Goal: Obtain resource: Obtain resource

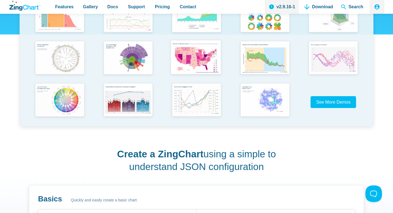
click at [193, 70] on img "App Content" at bounding box center [196, 58] width 56 height 40
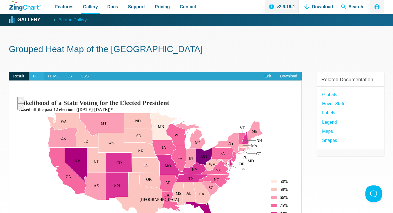
click at [36, 76] on span "Full" at bounding box center [36, 76] width 15 height 9
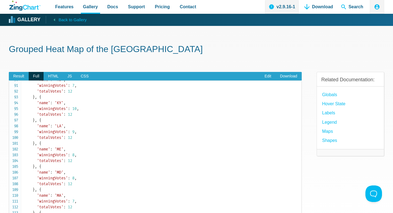
scroll to position [524, 0]
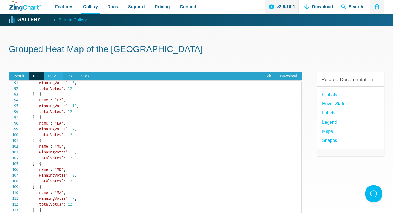
click at [54, 76] on span "HTML" at bounding box center [53, 76] width 19 height 9
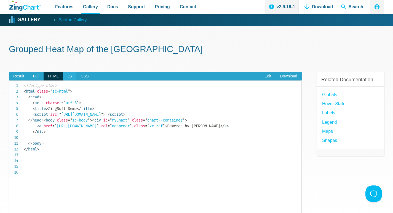
click at [69, 76] on span "JS" at bounding box center [69, 76] width 13 height 9
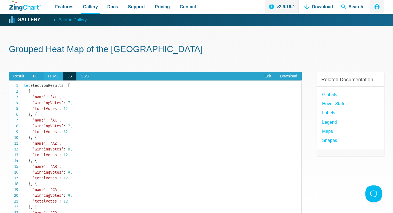
click at [51, 76] on span "HTML" at bounding box center [53, 76] width 19 height 9
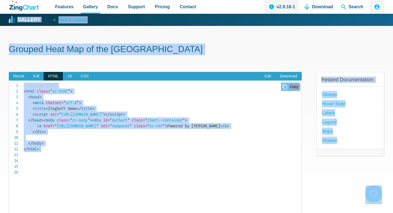
click at [100, 138] on code "<!doctype html> < html class = " zc-html " > < head > < meta charset = " utf-8 …" at bounding box center [163, 118] width 278 height 70
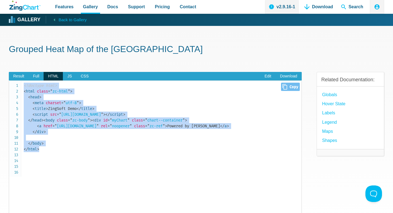
drag, startPoint x: 62, startPoint y: 174, endPoint x: 21, endPoint y: 88, distance: 94.8
click at [21, 88] on pre "<!doctype html> < html class = " zc-html " > < head > < meta charset = " utf-8 …" at bounding box center [155, 154] width 293 height 146
copy code "<!doctype html> < html class = " zc-html " > < head > < meta charset = " utf-8 …"
click at [68, 78] on span "JS" at bounding box center [69, 76] width 13 height 9
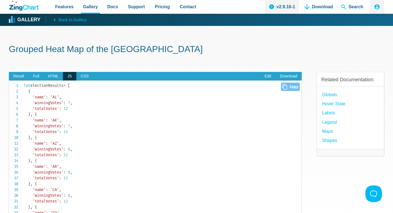
click at [72, 101] on span "," at bounding box center [71, 103] width 2 height 5
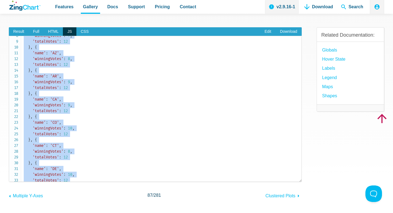
scroll to position [0, 0]
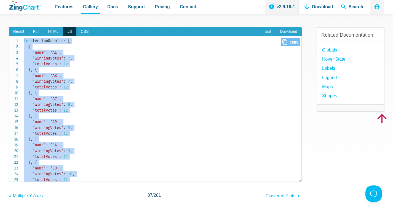
drag, startPoint x: 37, startPoint y: 174, endPoint x: 22, endPoint y: 40, distance: 135.2
click at [22, 40] on pre "let electionResults = [ { 'name' : 'AL' , 'winningVotes' : 7 , 'totalVotes' : 1…" at bounding box center [155, 109] width 293 height 146
copy code "let electionResults = [ { 'name' : 'AL' , 'winningVotes' : 7 , 'totalVotes' : 1…"
click at [83, 32] on span "CSS" at bounding box center [84, 31] width 17 height 9
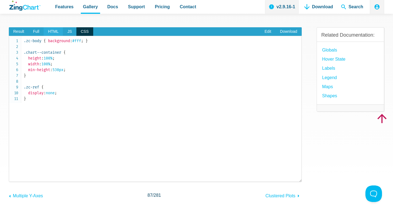
click at [50, 32] on span "HTML" at bounding box center [53, 31] width 19 height 9
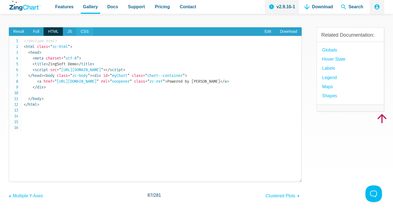
click at [83, 33] on span "CSS" at bounding box center [84, 31] width 17 height 9
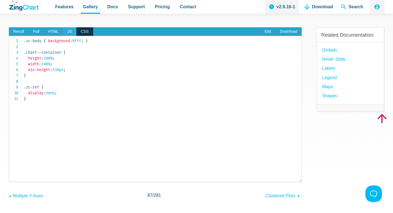
click at [69, 33] on span "JS" at bounding box center [69, 31] width 13 height 9
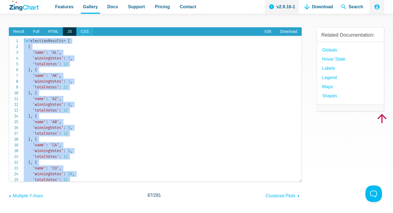
click at [83, 33] on span "CSS" at bounding box center [84, 31] width 17 height 9
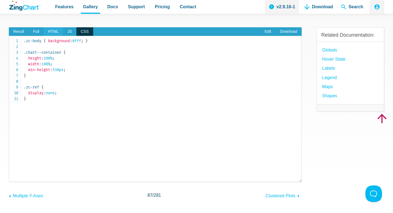
click at [50, 32] on span "HTML" at bounding box center [53, 31] width 19 height 9
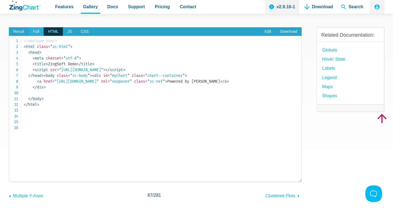
click at [36, 33] on span "Full" at bounding box center [36, 31] width 15 height 9
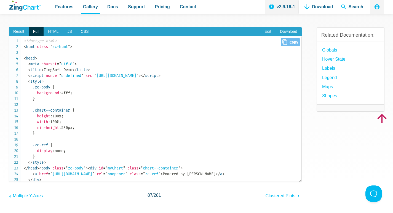
click at [291, 44] on span "Close Copy" at bounding box center [290, 42] width 18 height 8
type input "<!doctype html><html class="zc-html"><head> <meta charset="utf-8"> <title>ZingS…"
click at [18, 32] on span "Result" at bounding box center [19, 31] width 20 height 9
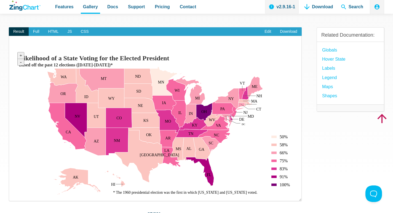
click at [15, 196] on area "Likelihood of a State Voting for the Elected President" at bounding box center [15, 196] width 0 height 0
click at [328, 67] on link "Labels" at bounding box center [328, 68] width 13 height 7
click at [36, 33] on span "Full" at bounding box center [36, 31] width 15 height 9
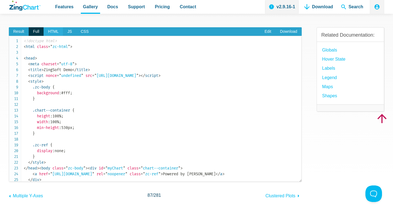
click at [54, 34] on span "HTML" at bounding box center [53, 31] width 19 height 9
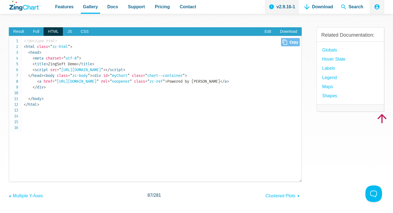
drag, startPoint x: 62, startPoint y: 70, endPoint x: 160, endPoint y: 71, distance: 97.4
click at [103, 71] on span "= " https://cdn.zingchart.com/zingchart.min.js "" at bounding box center [80, 70] width 46 height 5
copy span "[URL][DOMAIN_NAME]"
click at [69, 30] on span "JS" at bounding box center [69, 31] width 13 height 9
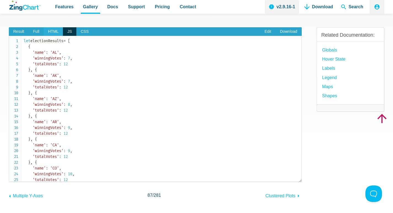
click at [52, 28] on span "HTML" at bounding box center [53, 31] width 19 height 9
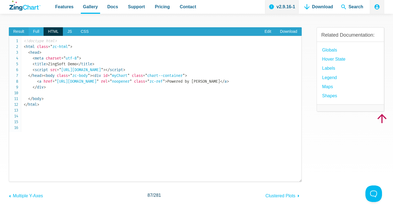
click at [36, 31] on span "Full" at bounding box center [36, 31] width 15 height 9
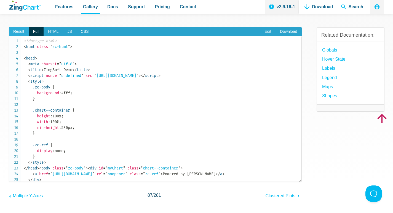
click at [18, 32] on span "Result" at bounding box center [19, 31] width 20 height 9
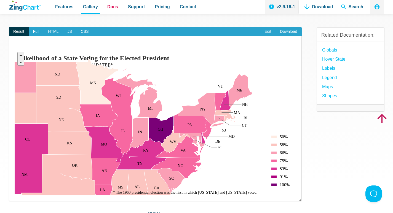
click at [109, 9] on span "Docs" at bounding box center [112, 6] width 11 height 7
